Goal: Browse casually: Explore the website without a specific task or goal

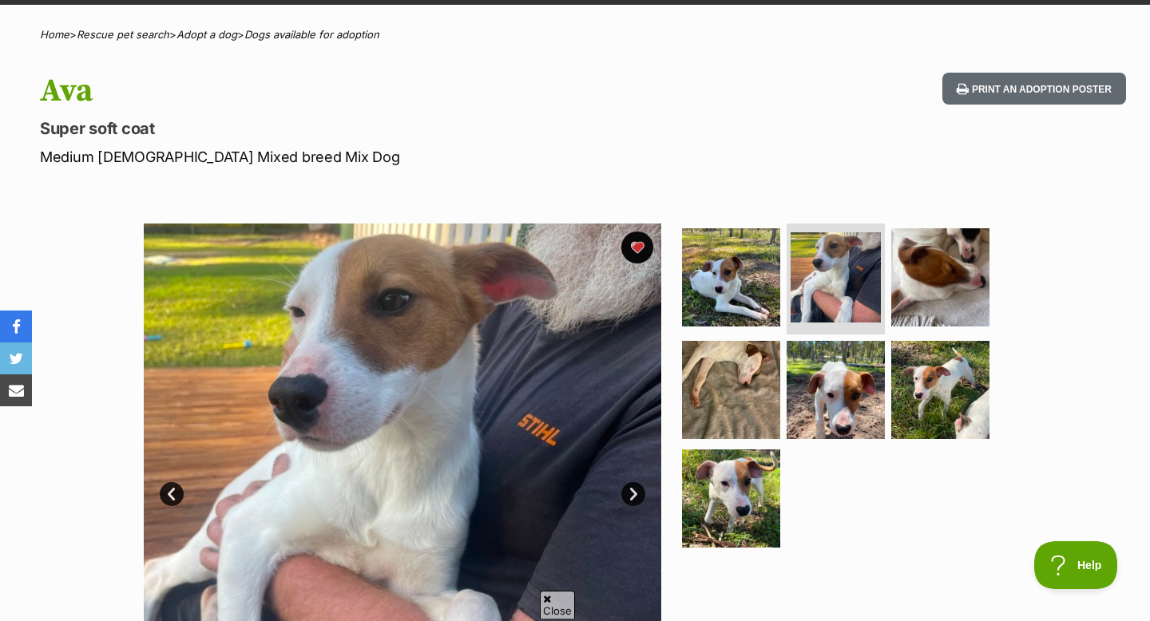
scroll to position [110, 0]
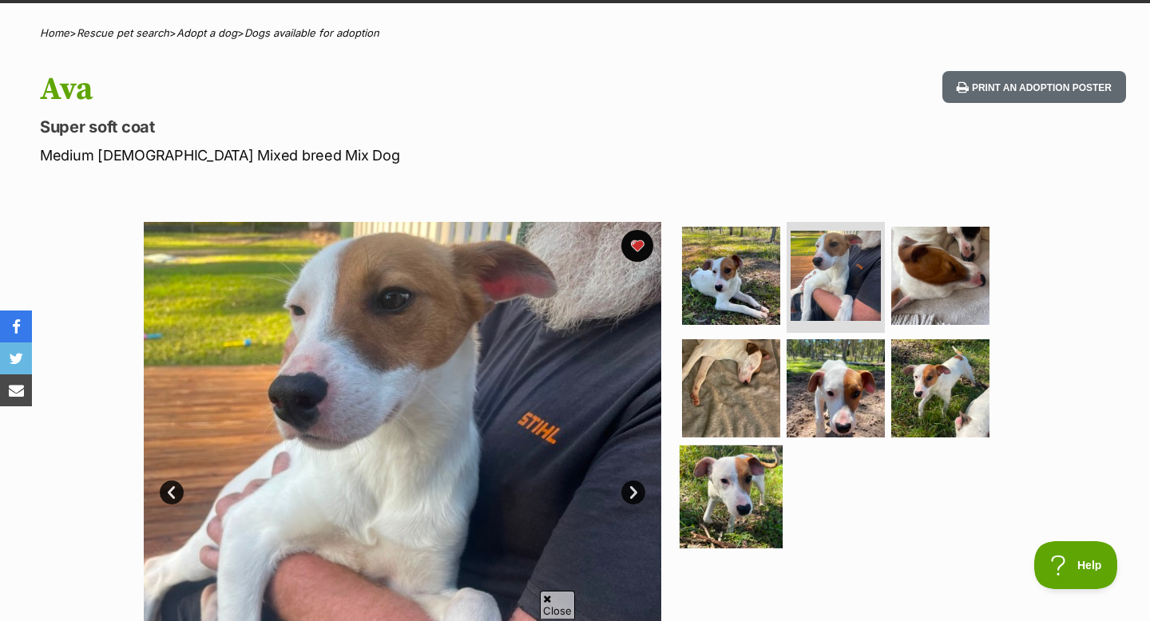
click at [723, 489] on img at bounding box center [731, 497] width 103 height 103
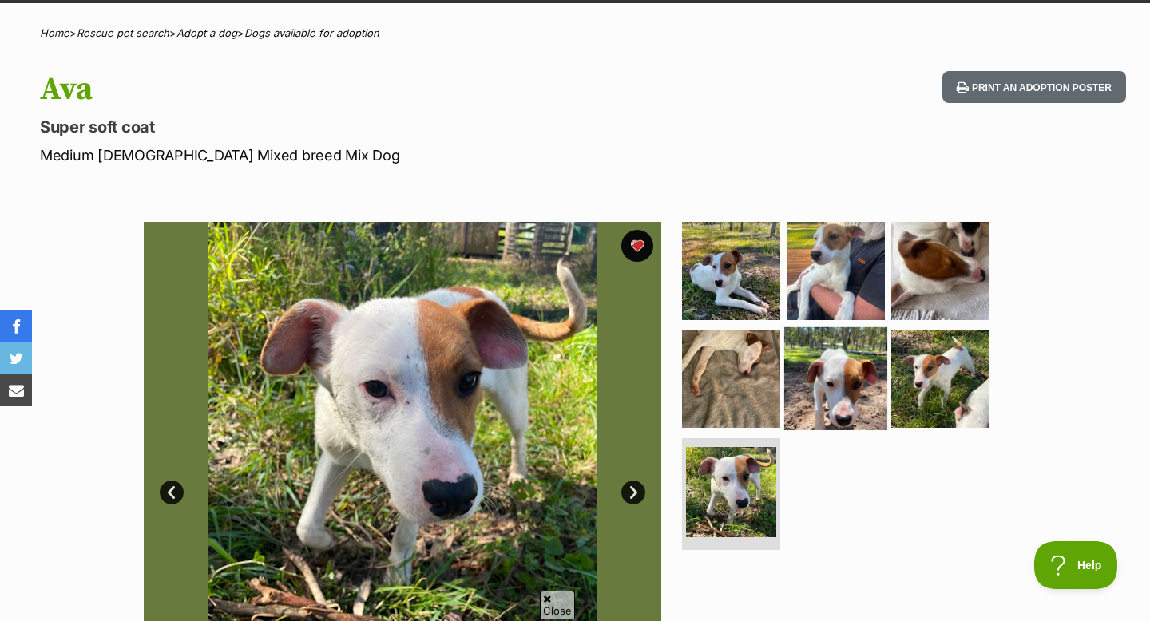
click at [853, 371] on img at bounding box center [835, 378] width 103 height 103
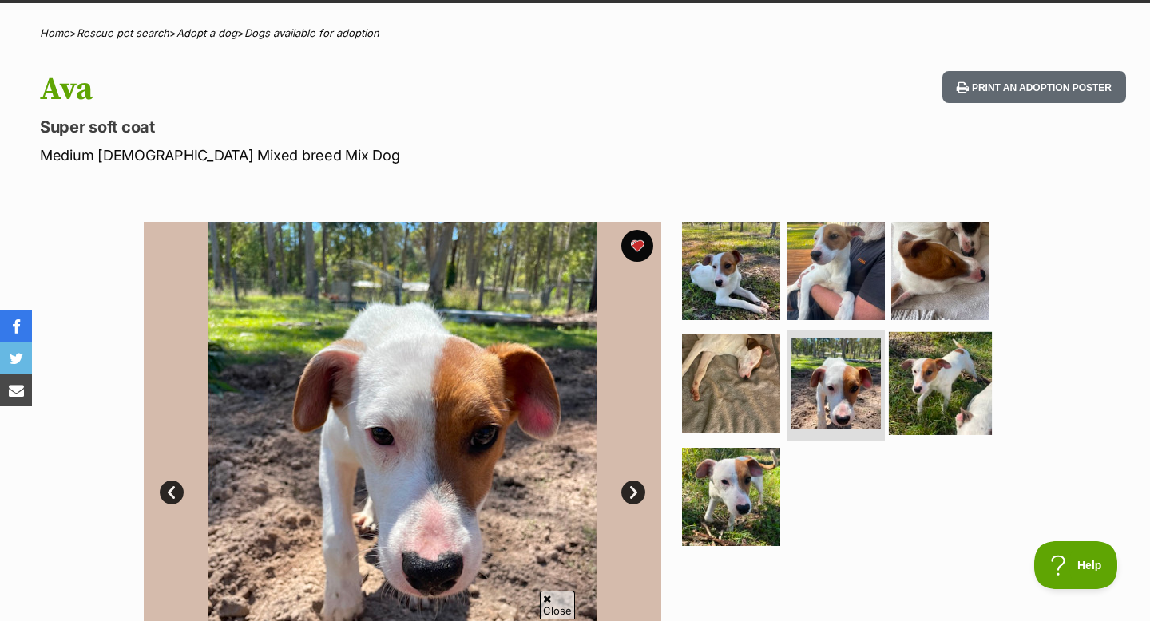
click at [891, 363] on img at bounding box center [940, 383] width 103 height 103
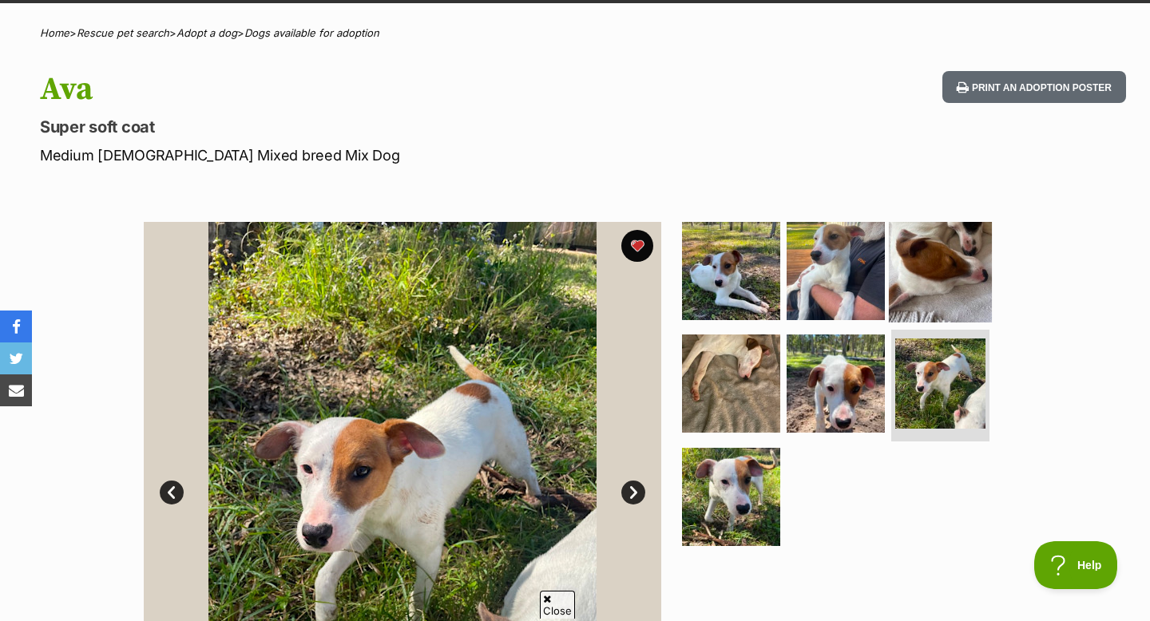
click at [930, 306] on img at bounding box center [940, 270] width 103 height 103
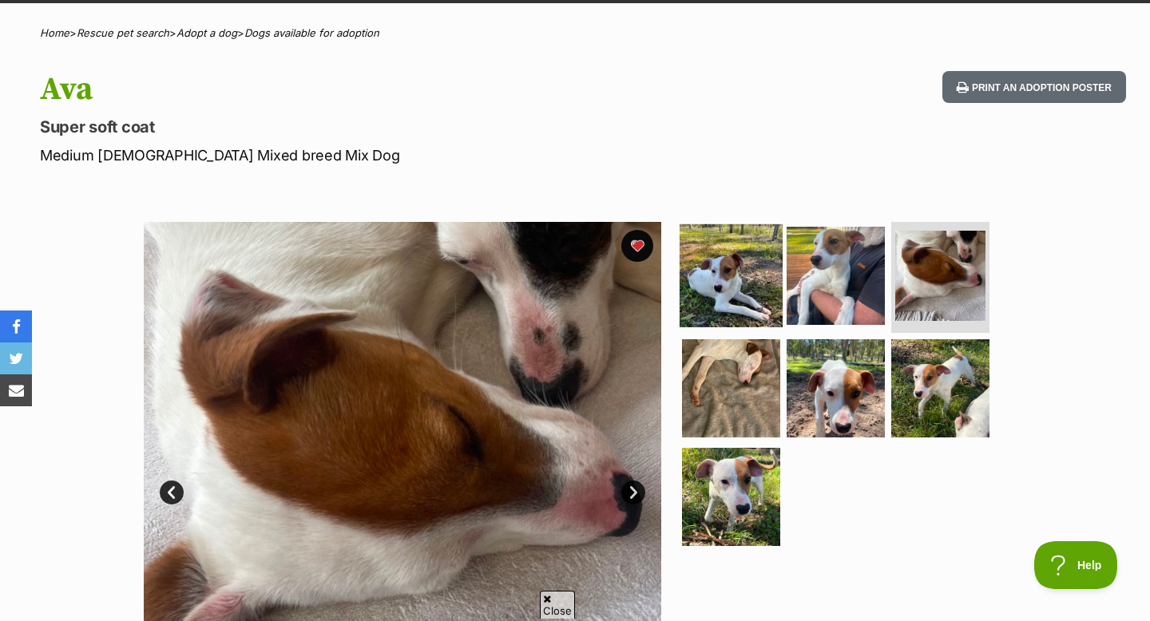
click at [727, 258] on img at bounding box center [731, 275] width 103 height 103
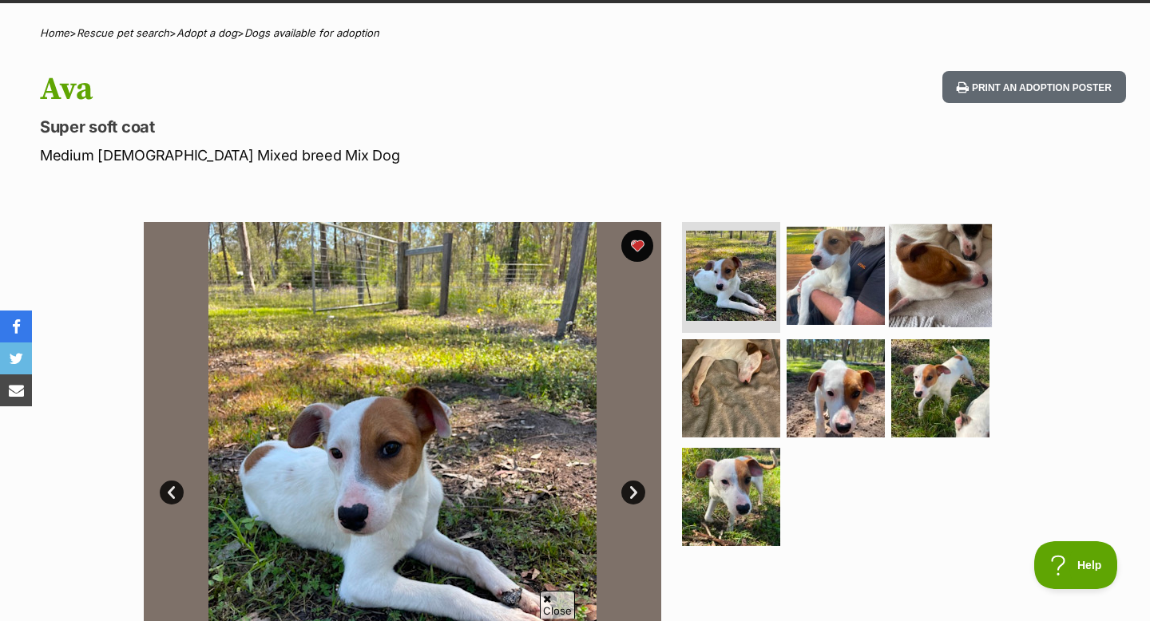
click at [916, 270] on img at bounding box center [940, 275] width 103 height 103
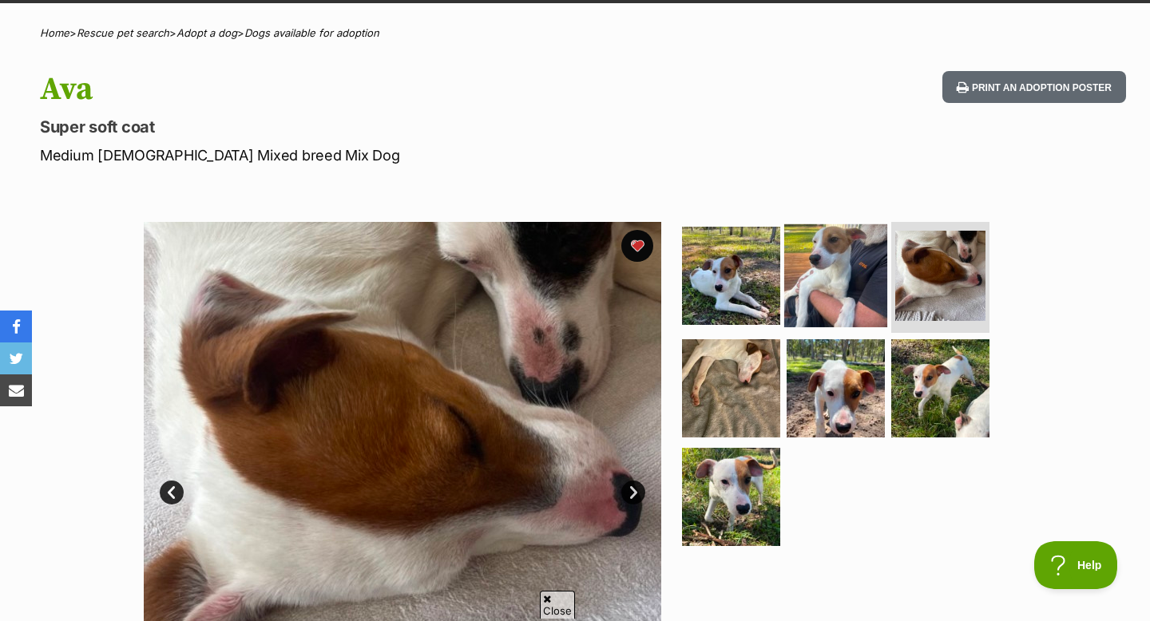
click at [870, 266] on img at bounding box center [835, 275] width 103 height 103
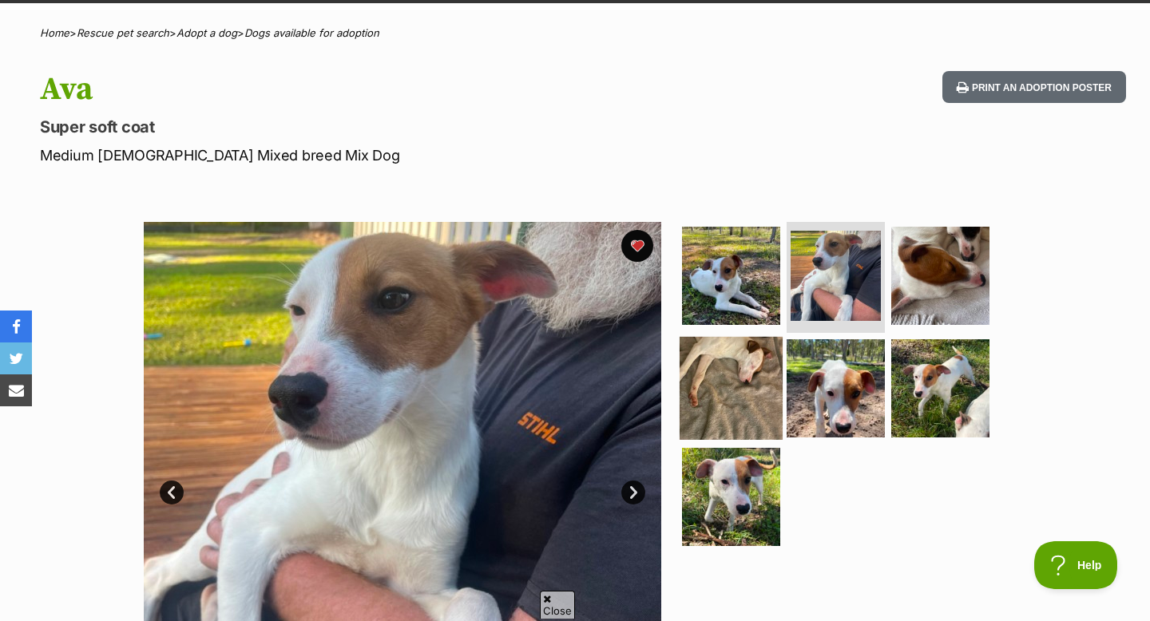
click at [719, 363] on img at bounding box center [731, 388] width 103 height 103
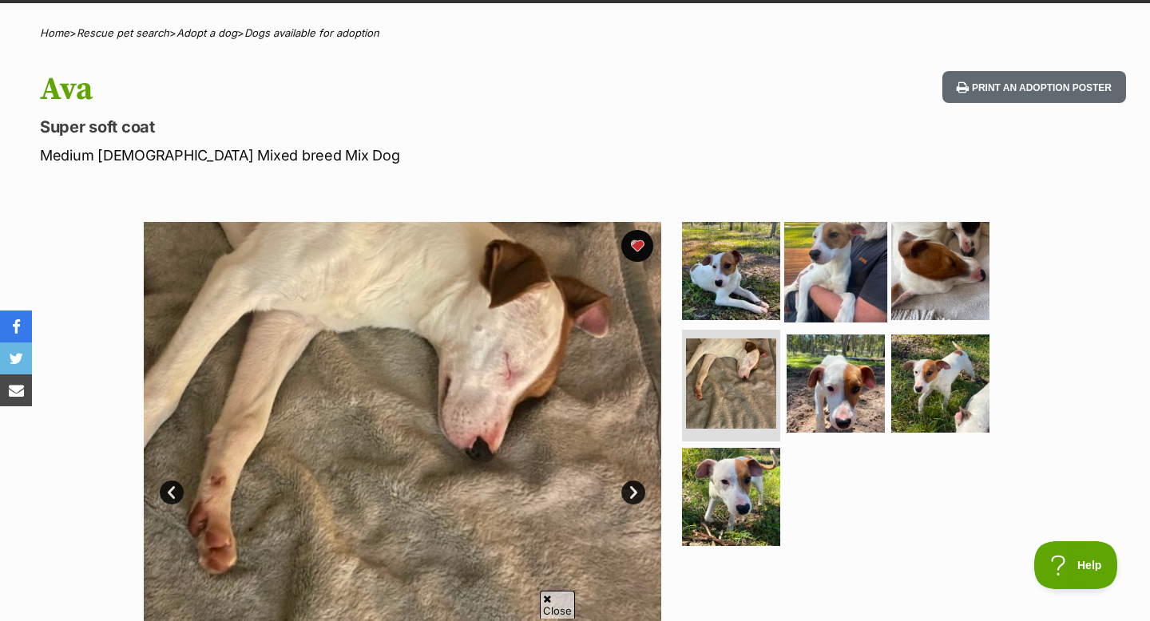
click at [840, 275] on img at bounding box center [835, 270] width 103 height 103
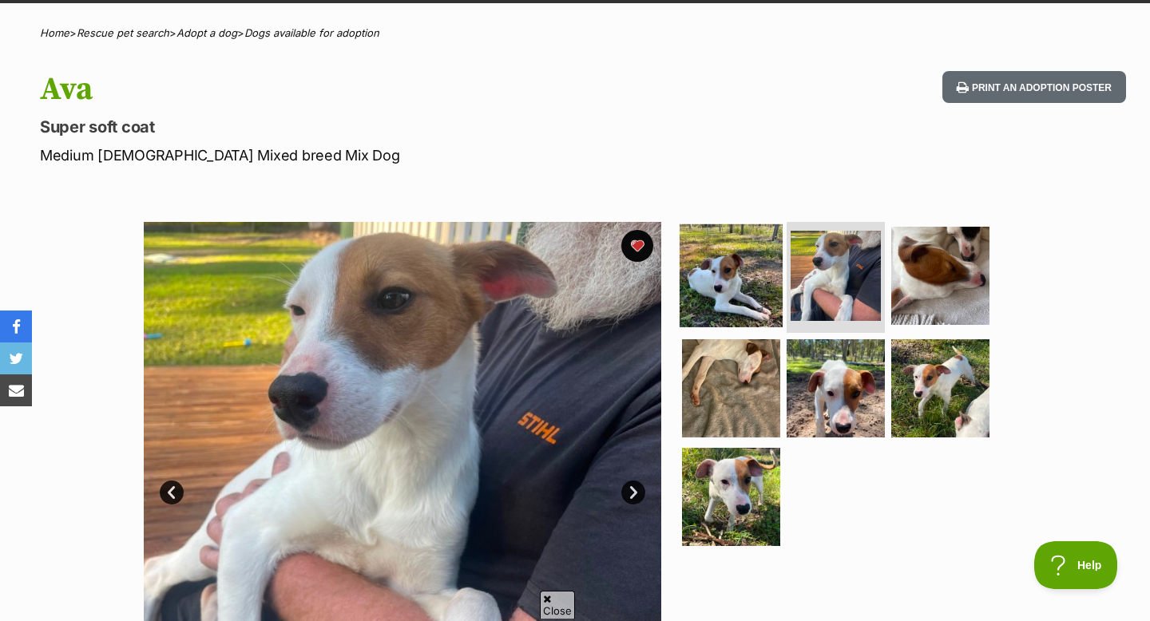
click at [743, 272] on img at bounding box center [731, 275] width 103 height 103
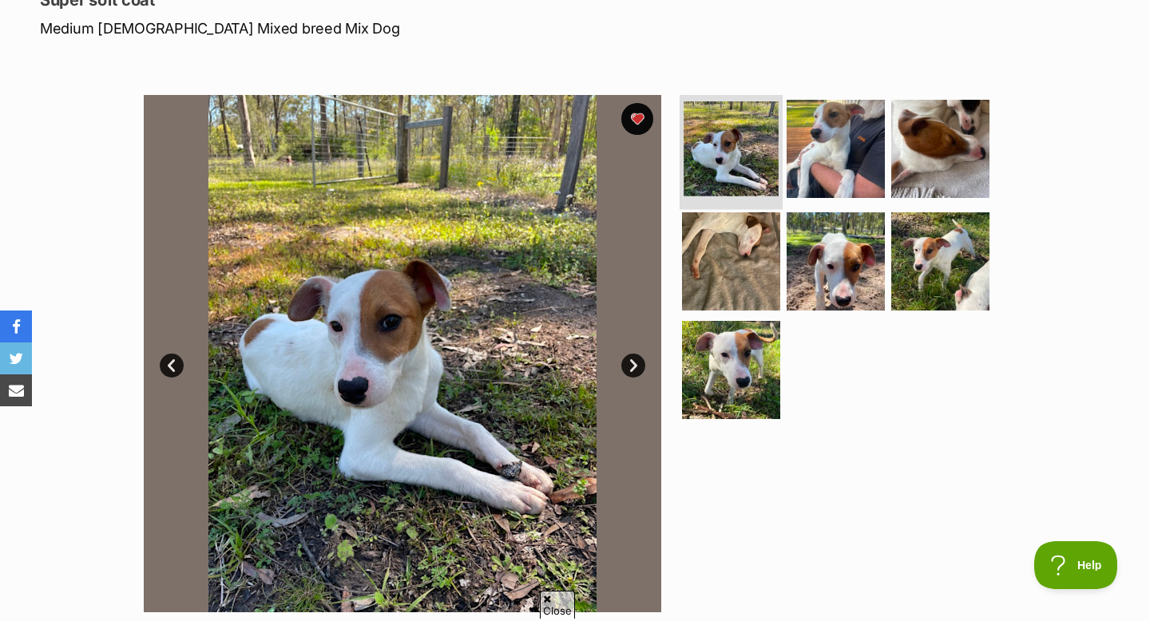
scroll to position [240, 0]
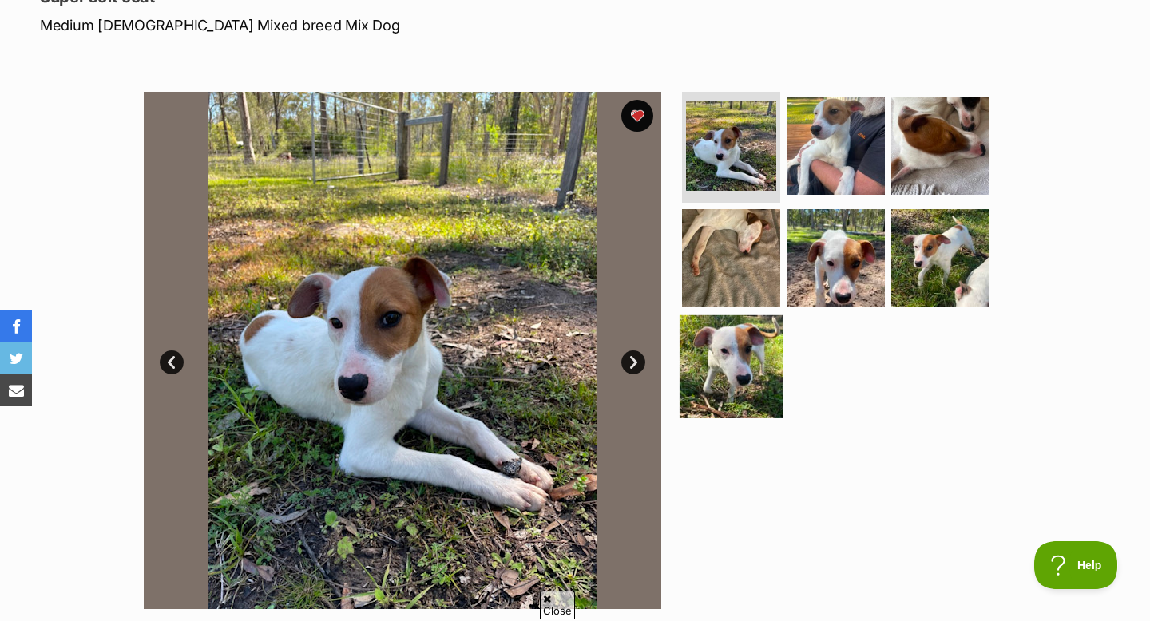
click at [748, 378] on img at bounding box center [731, 366] width 103 height 103
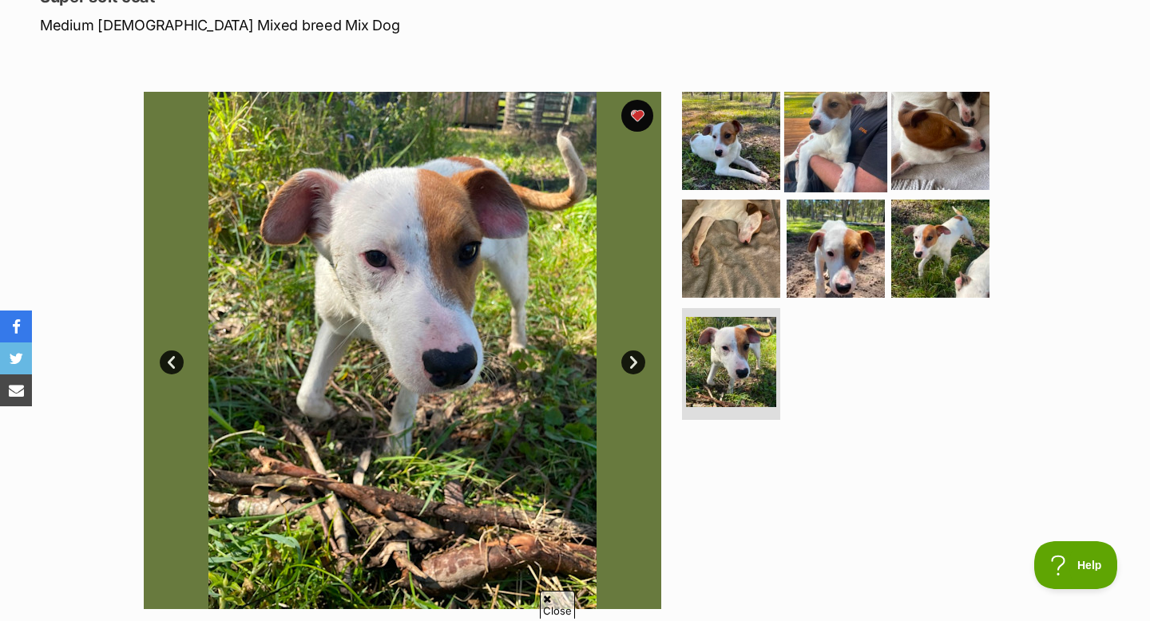
click at [822, 139] on img at bounding box center [835, 140] width 103 height 103
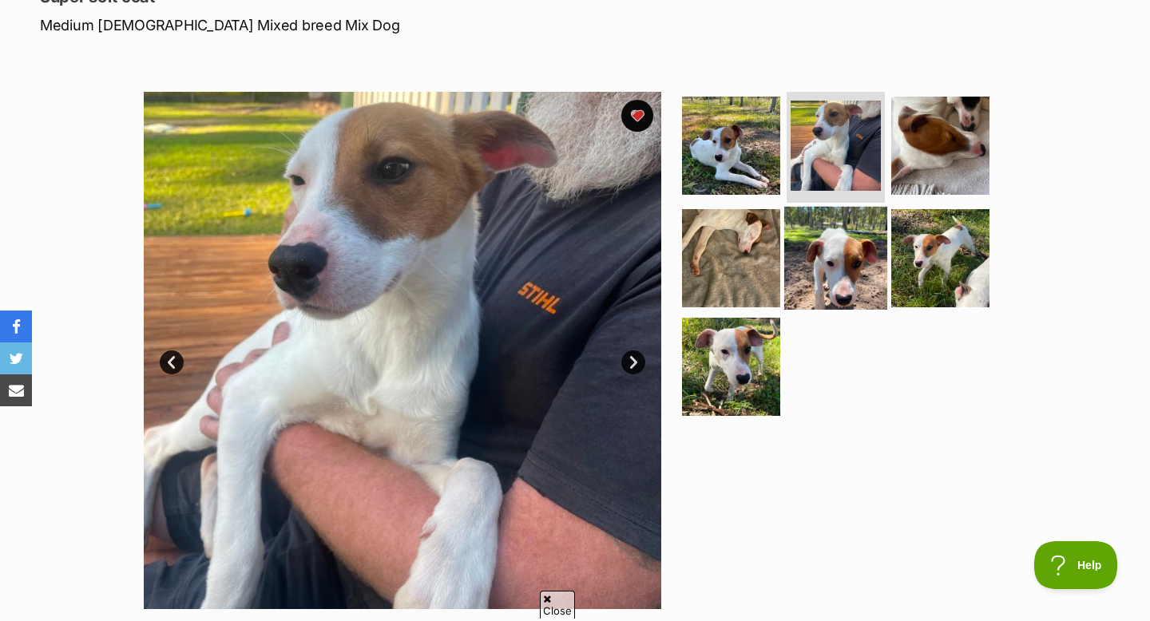
click at [840, 301] on img at bounding box center [835, 258] width 103 height 103
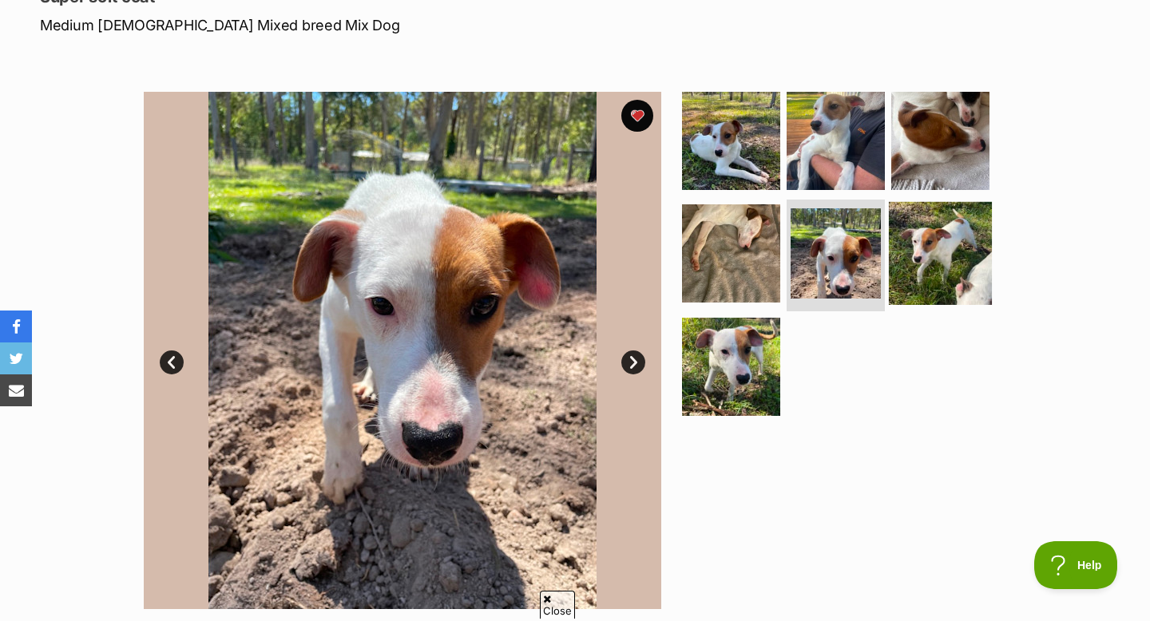
click at [926, 268] on img at bounding box center [940, 253] width 103 height 103
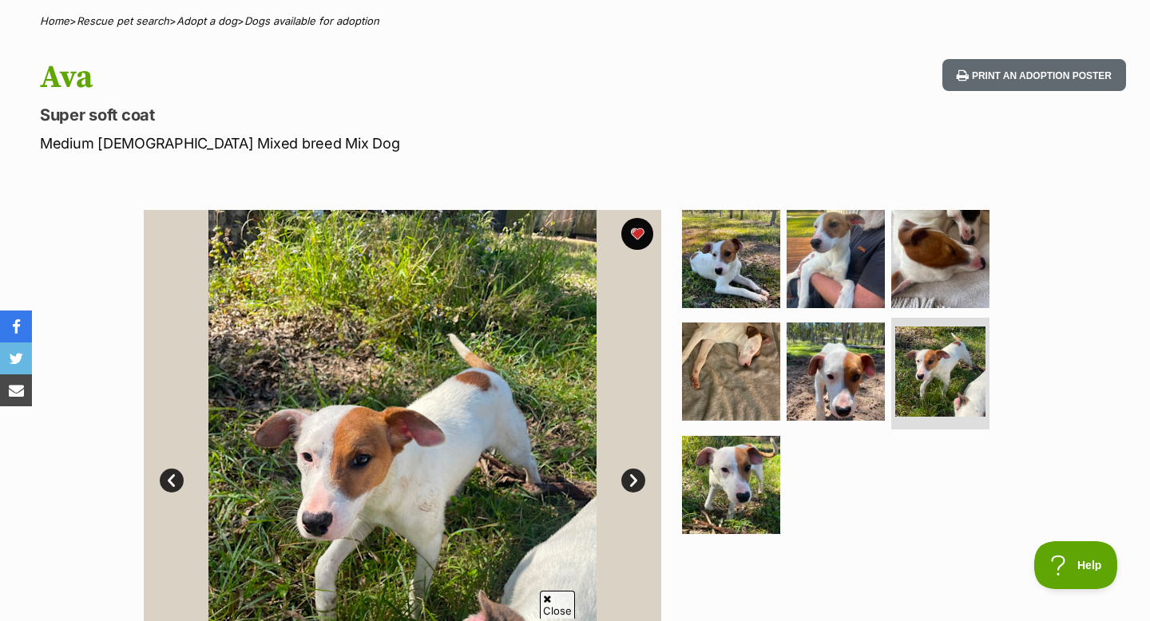
scroll to position [189, 0]
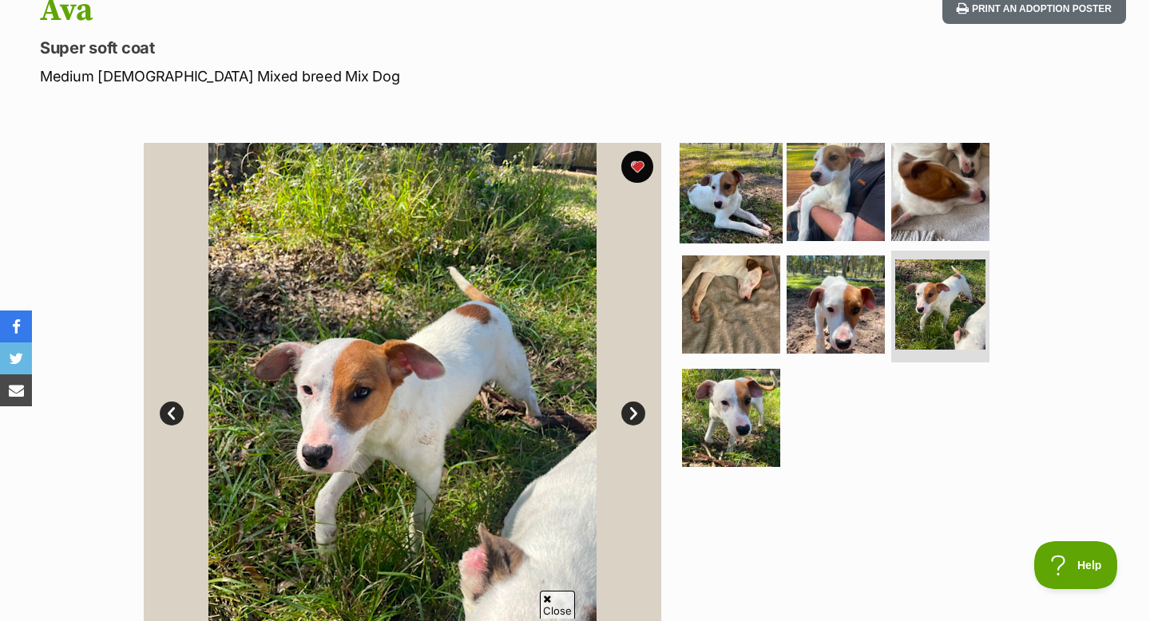
click at [719, 232] on img at bounding box center [731, 191] width 103 height 103
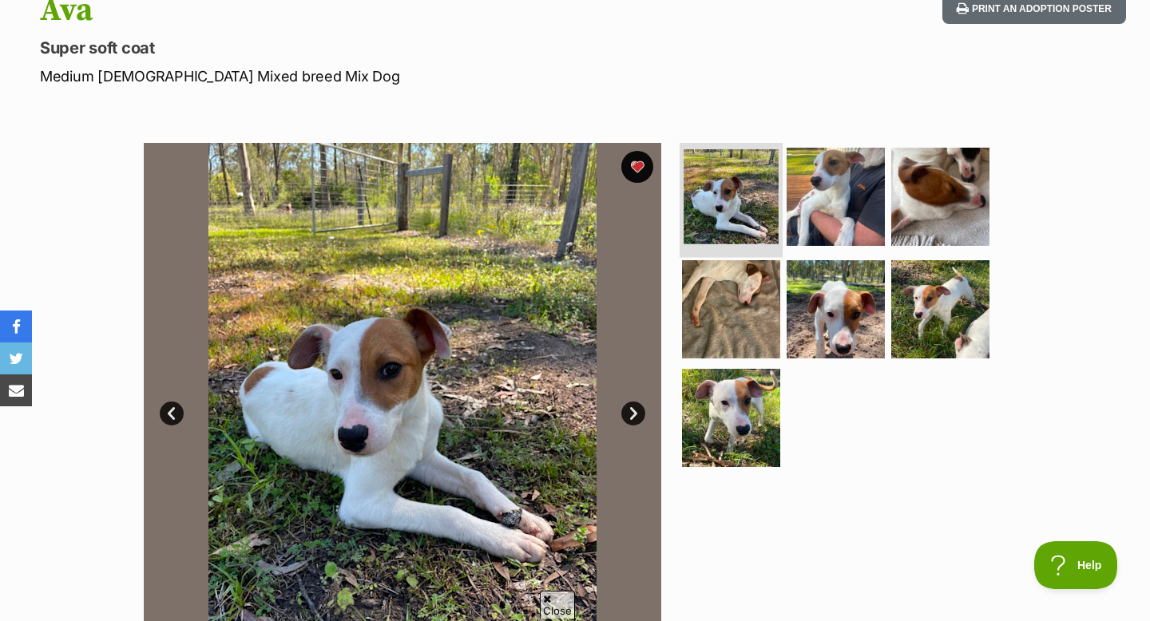
scroll to position [204, 0]
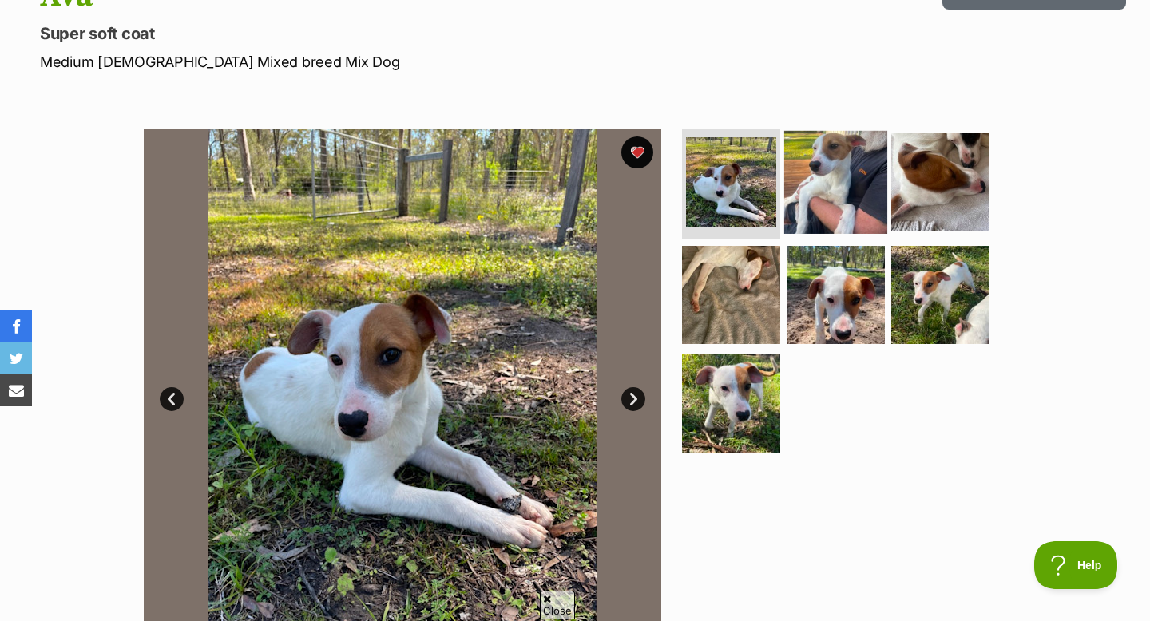
click at [803, 185] on img at bounding box center [835, 181] width 103 height 103
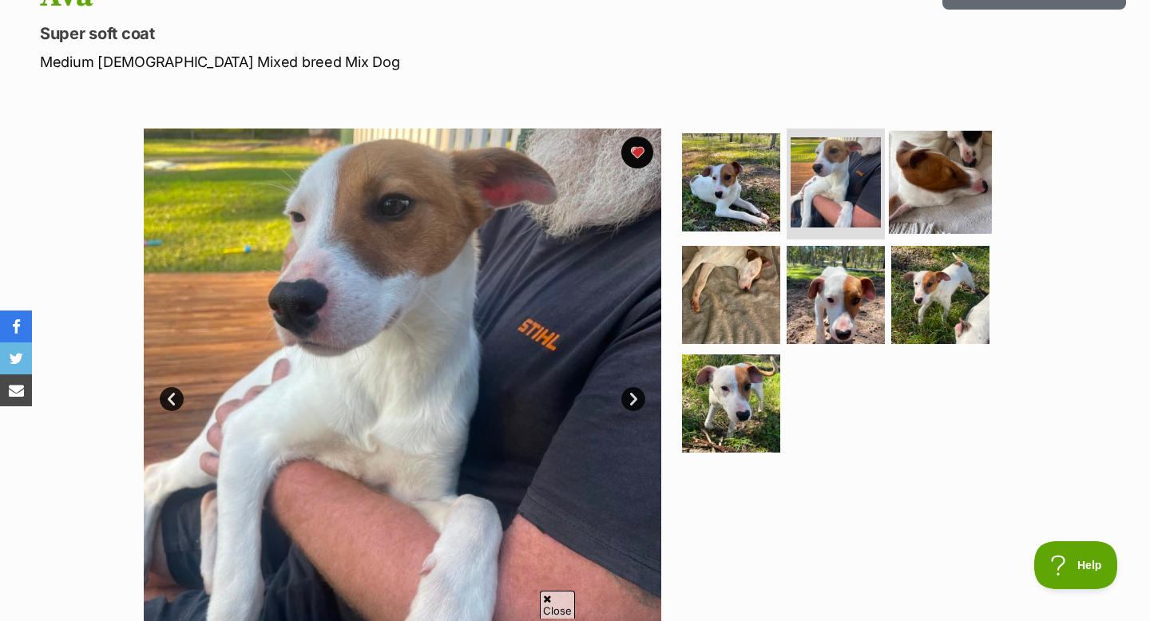
click at [910, 183] on img at bounding box center [940, 181] width 103 height 103
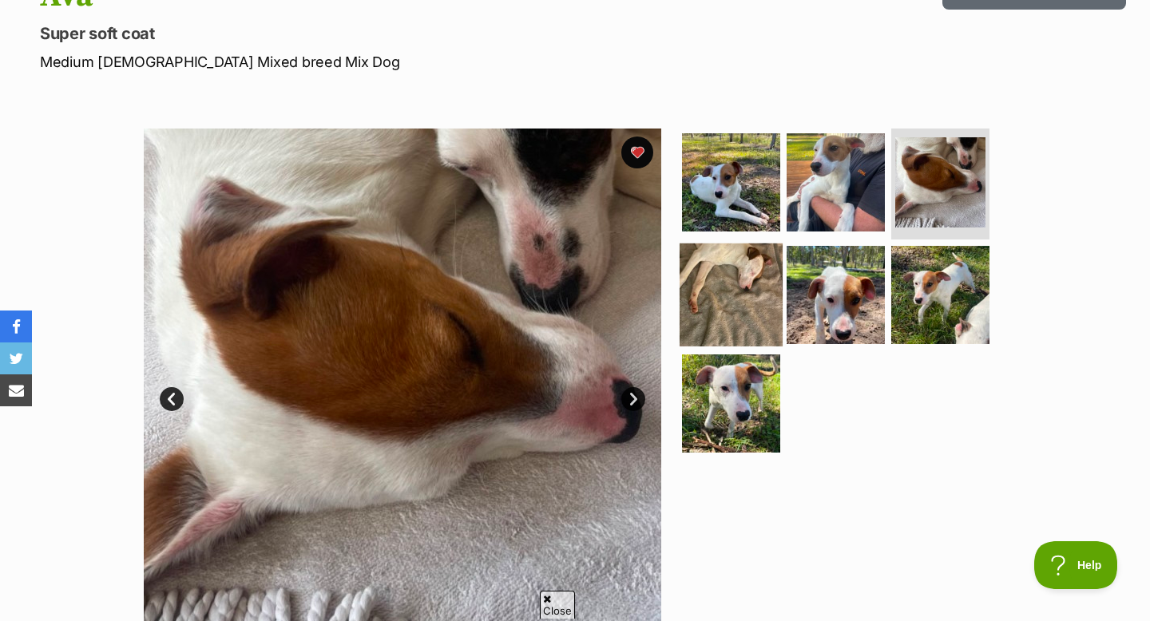
click at [751, 285] on img at bounding box center [731, 295] width 103 height 103
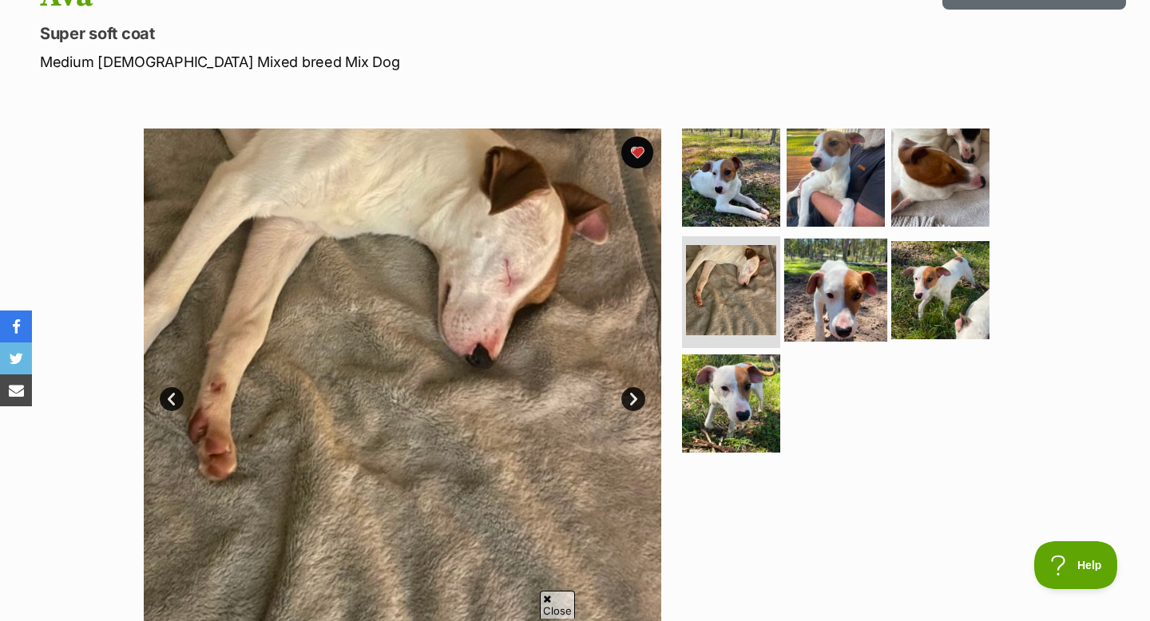
click at [815, 294] on img at bounding box center [835, 290] width 103 height 103
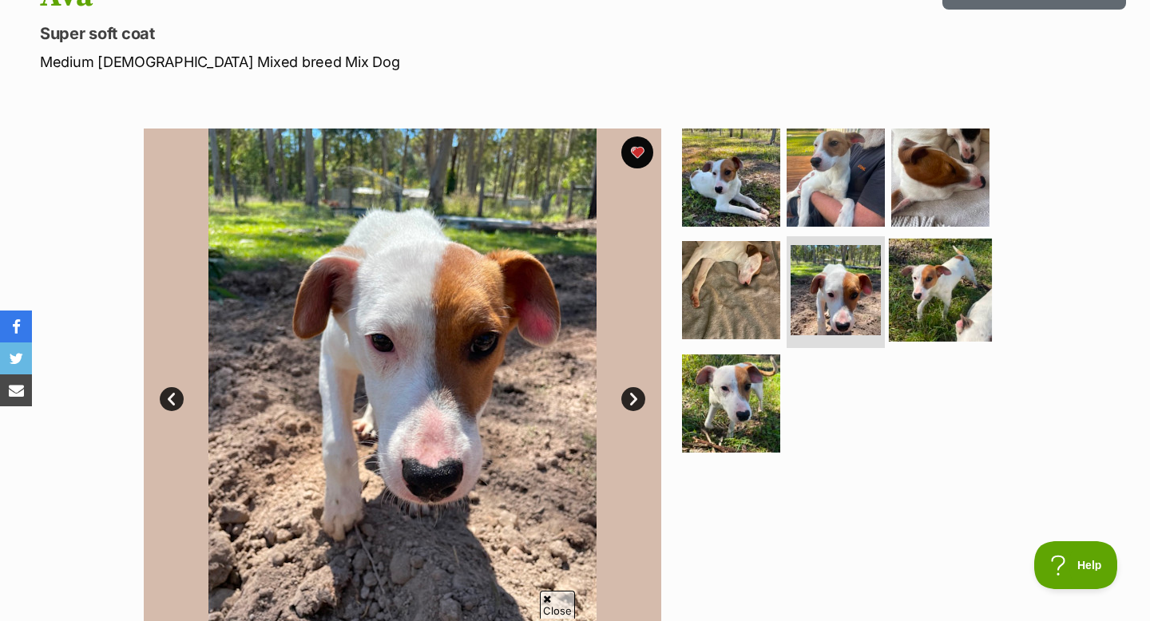
click at [951, 294] on img at bounding box center [940, 290] width 103 height 103
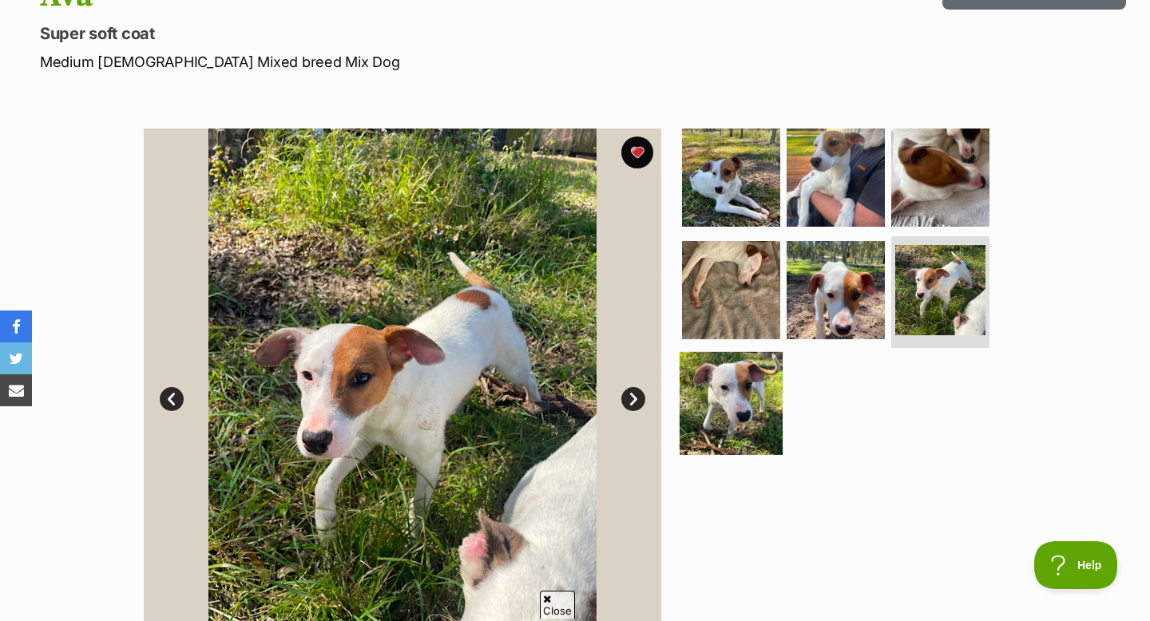
click at [753, 392] on img at bounding box center [731, 403] width 103 height 103
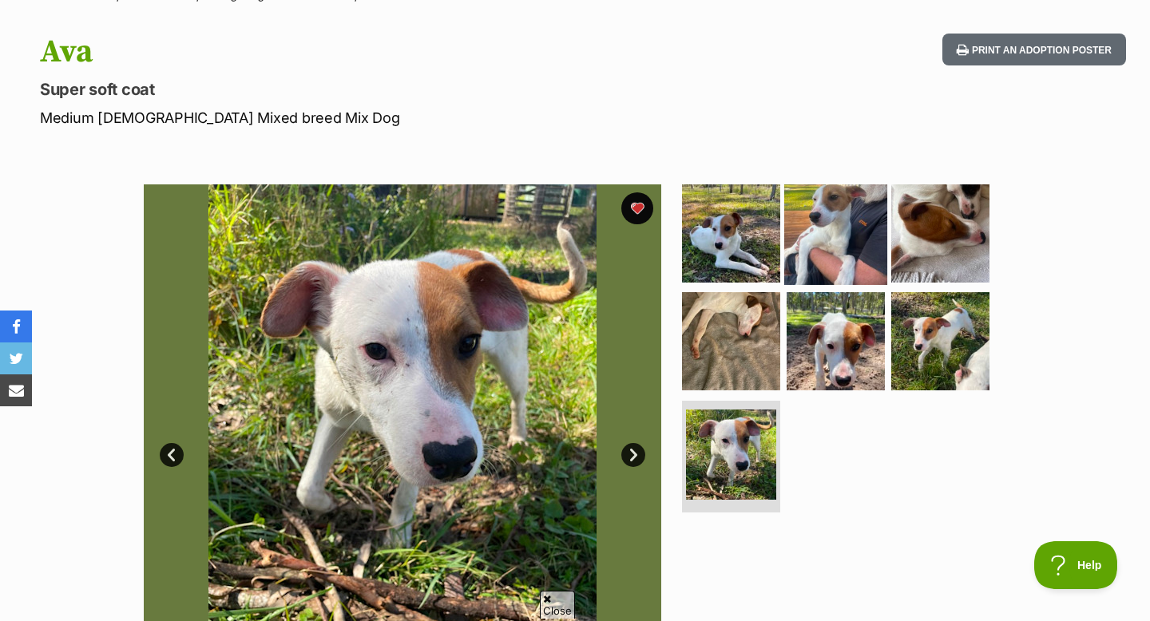
scroll to position [194, 0]
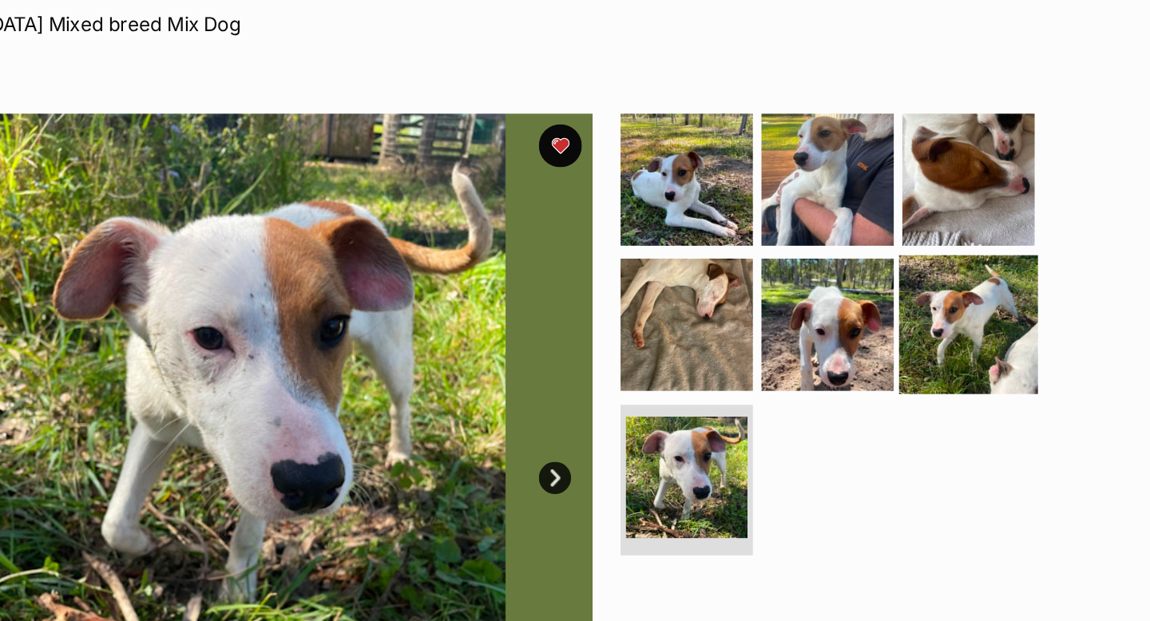
click at [899, 290] on img at bounding box center [940, 295] width 103 height 103
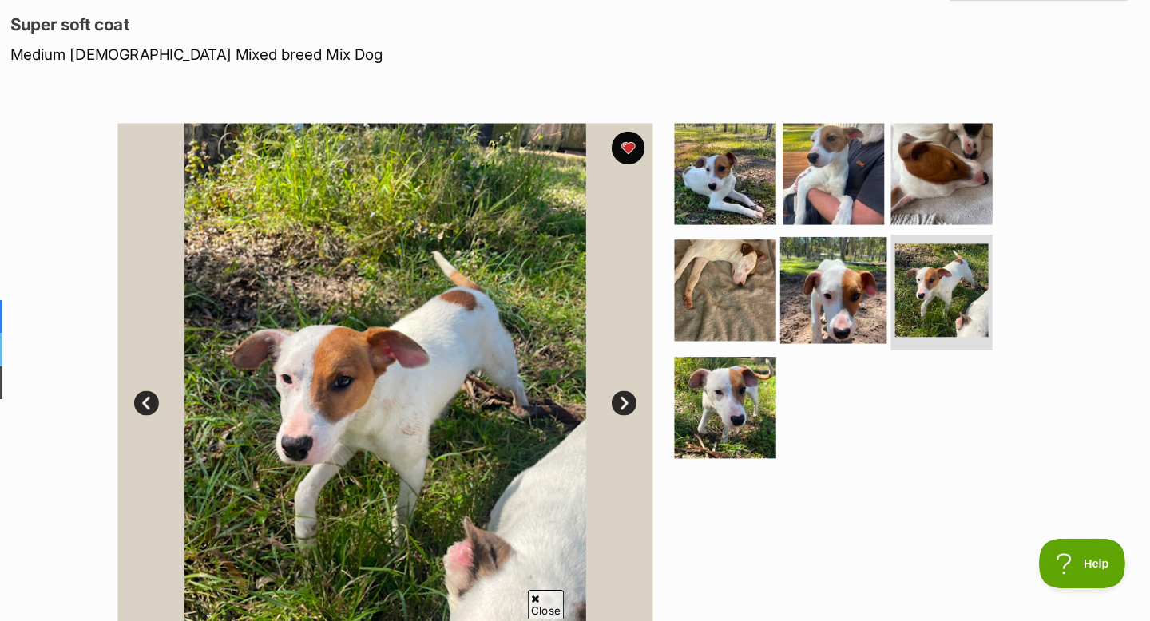
scroll to position [192, 0]
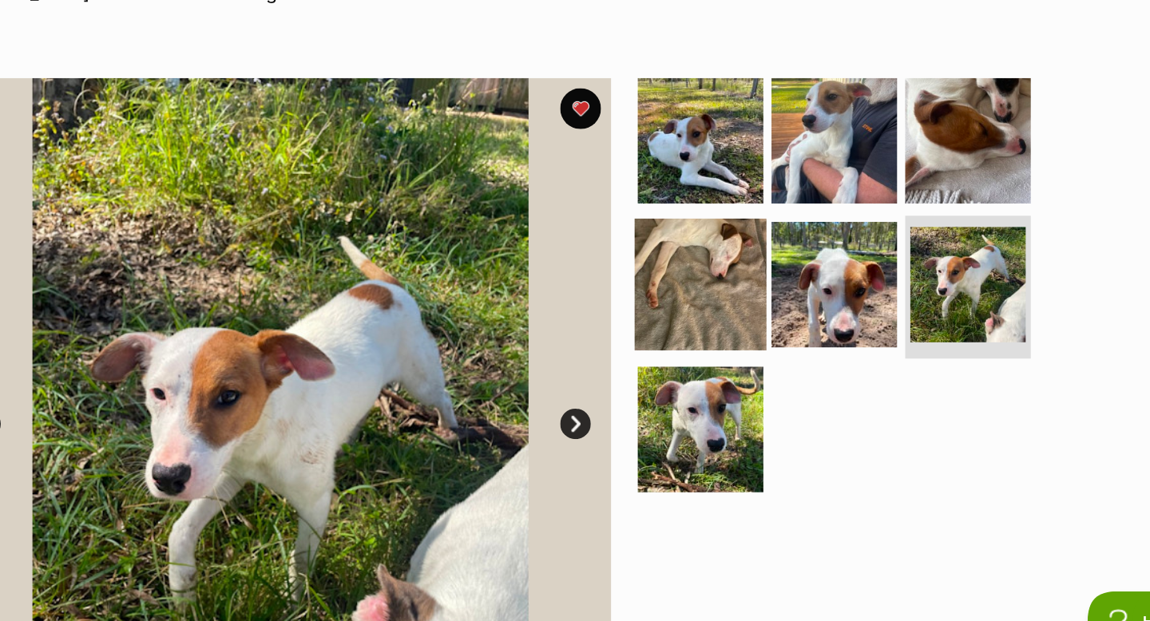
click at [750, 292] on img at bounding box center [731, 301] width 103 height 103
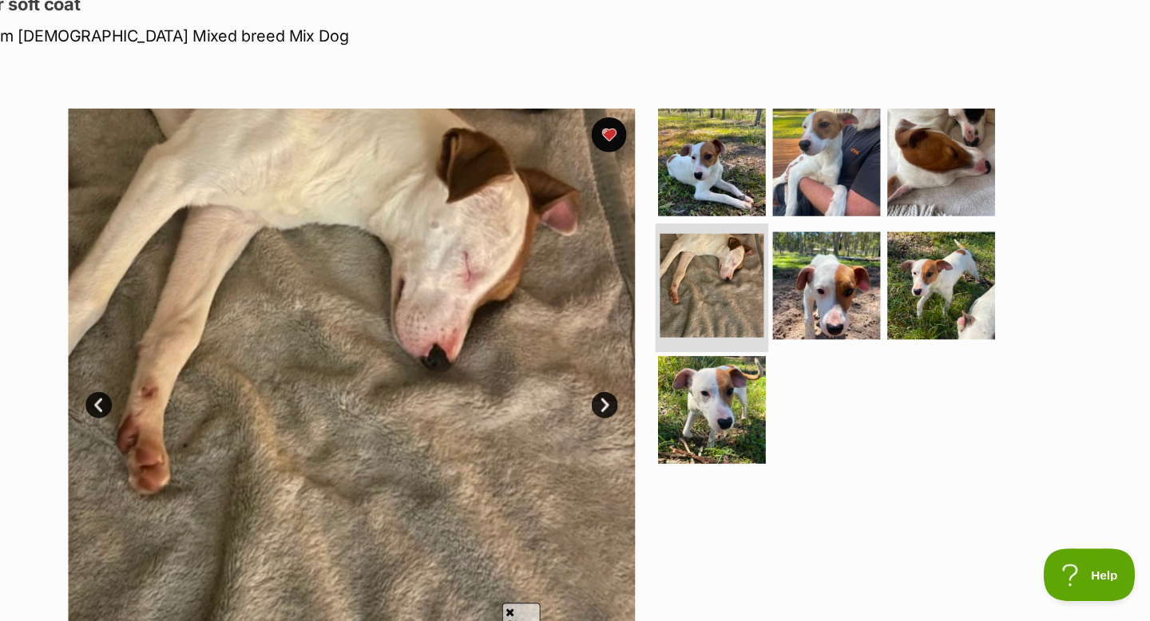
scroll to position [151, 0]
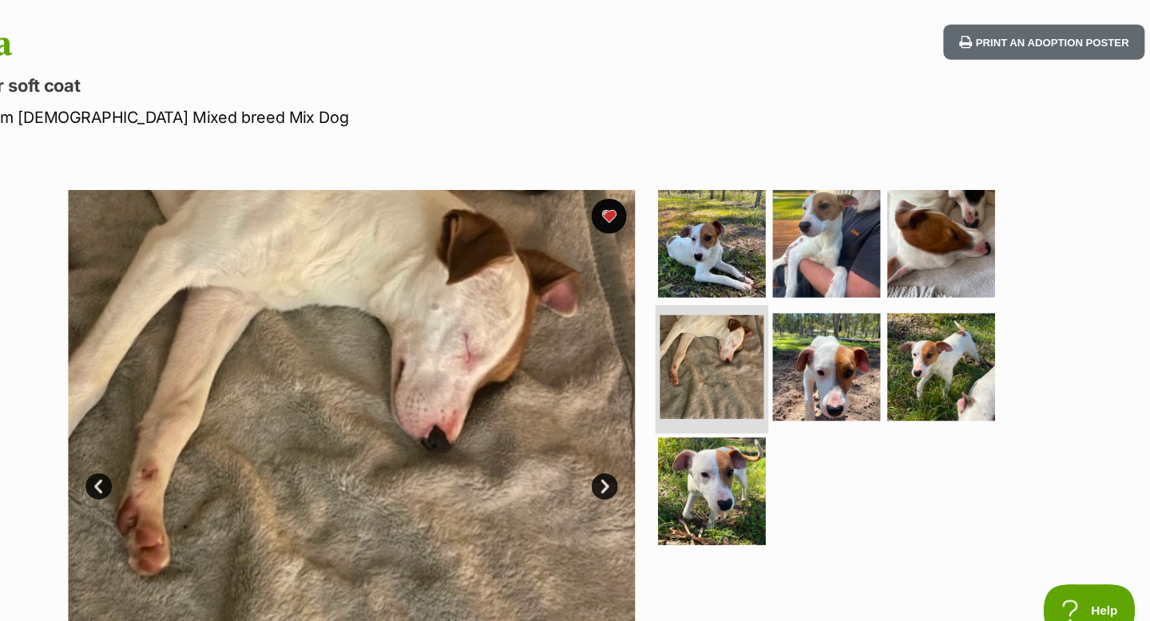
click at [743, 257] on img at bounding box center [731, 230] width 98 height 98
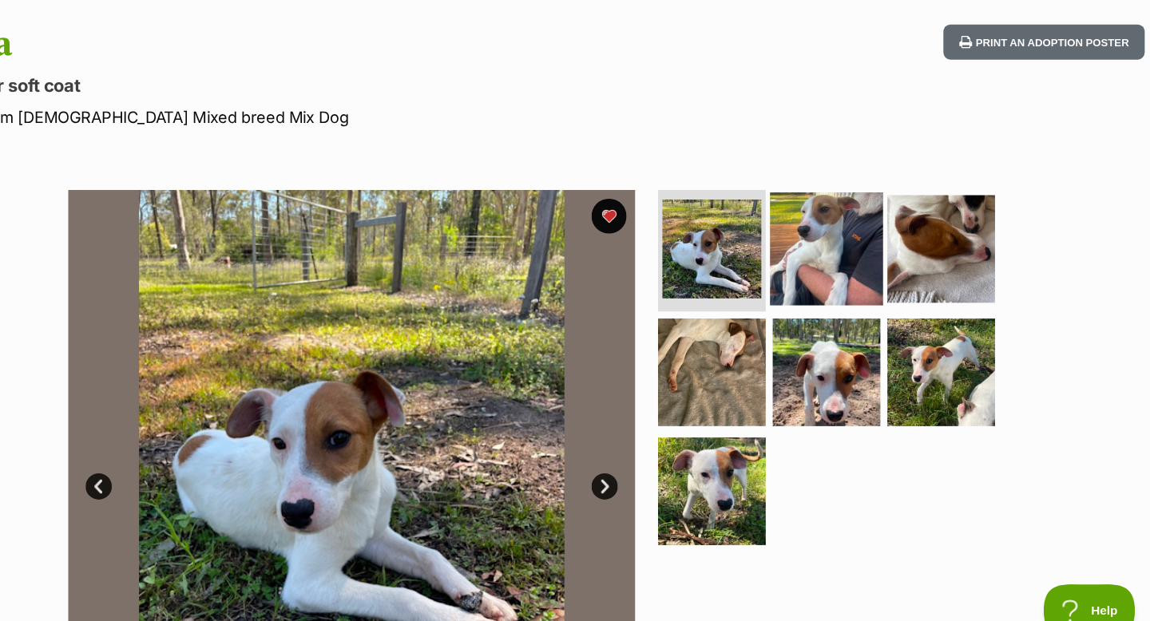
click at [815, 246] on img at bounding box center [835, 234] width 103 height 103
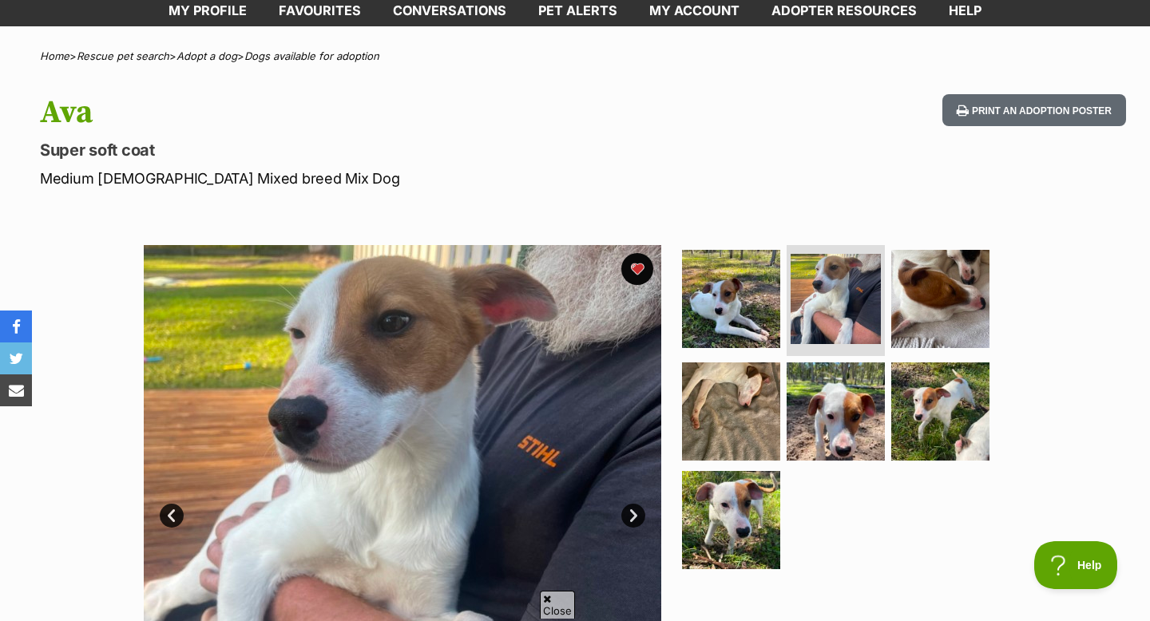
scroll to position [93, 0]
